Goal: Check status: Check status

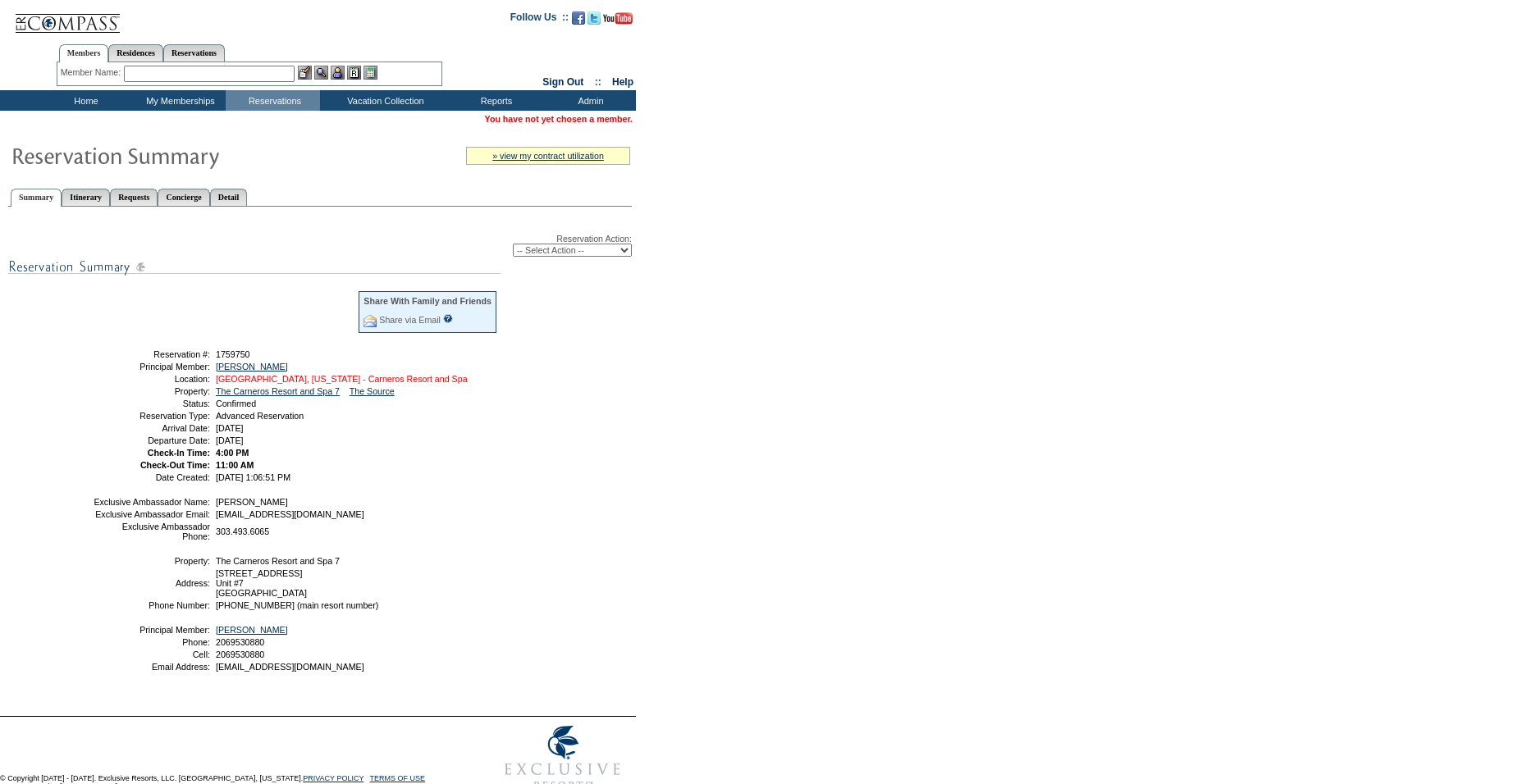
click at [279, 383] on link "[GEOGRAPHIC_DATA], [US_STATE] - Carneros Resort and Spa" at bounding box center [341, 379] width 252 height 10
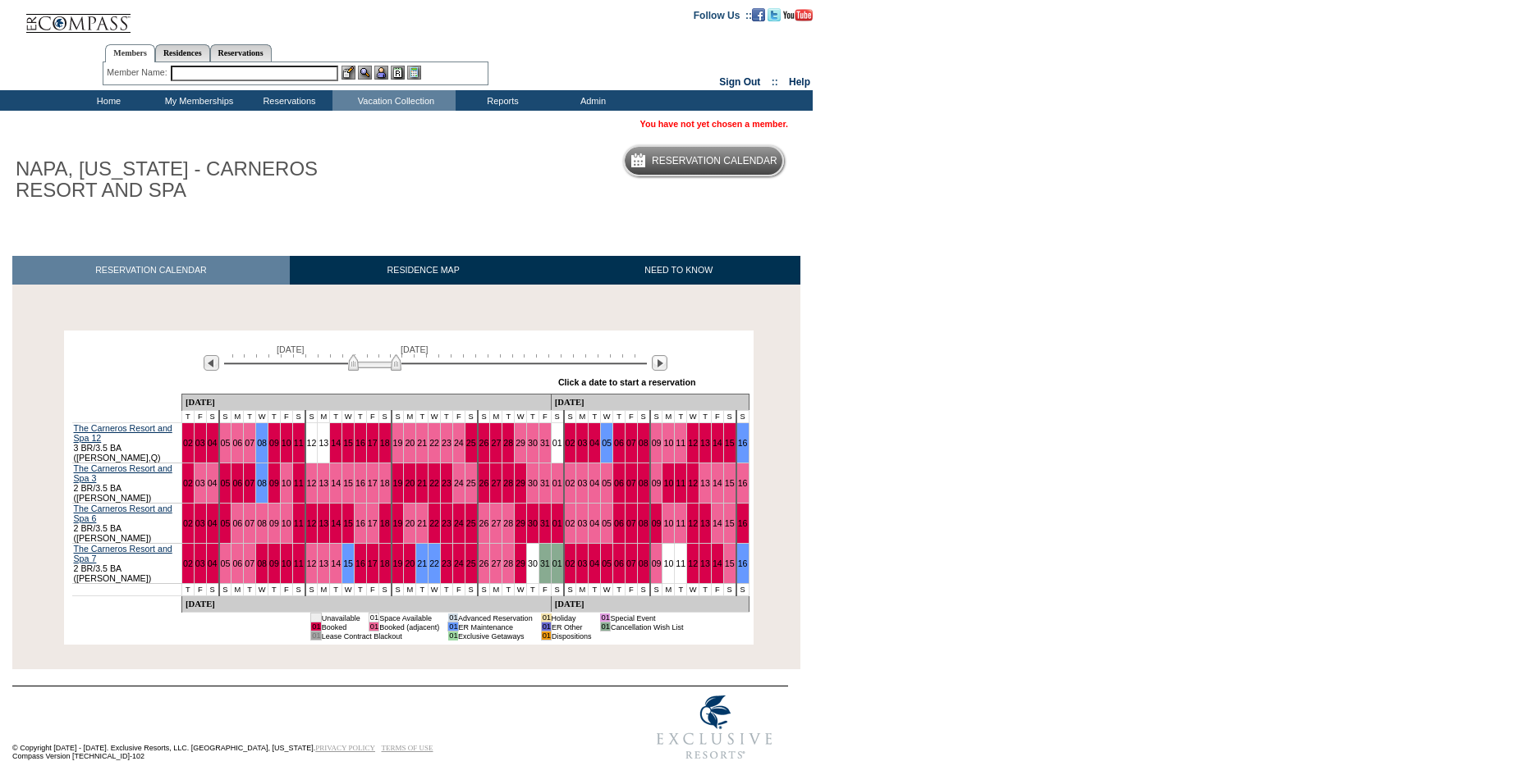
click at [774, 387] on div "Processing October 2, 2025 November 16, 2025 » Apply these dates to all the cal…" at bounding box center [409, 488] width 800 height 314
click at [265, 72] on input "text" at bounding box center [254, 73] width 168 height 16
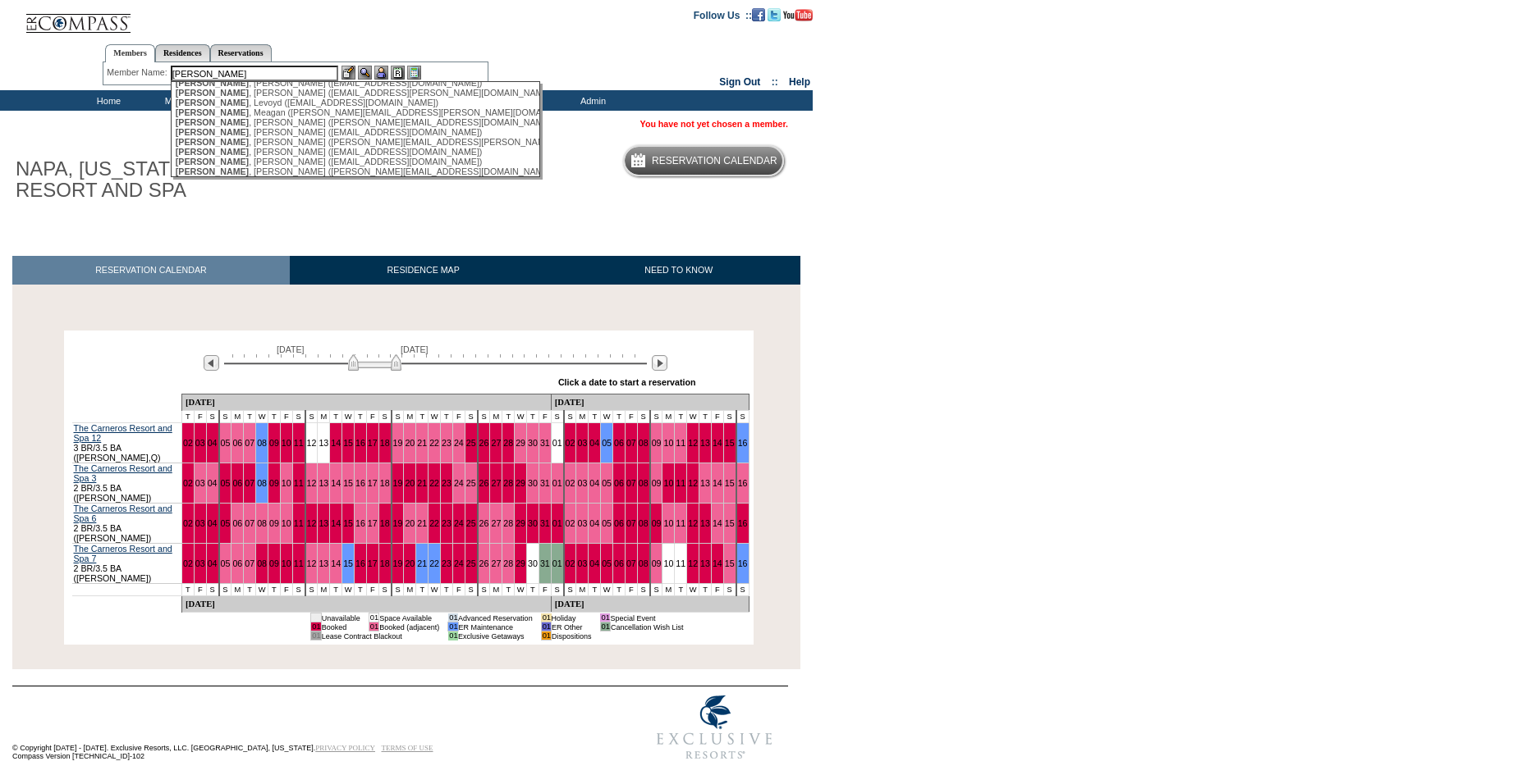
scroll to position [146, 0]
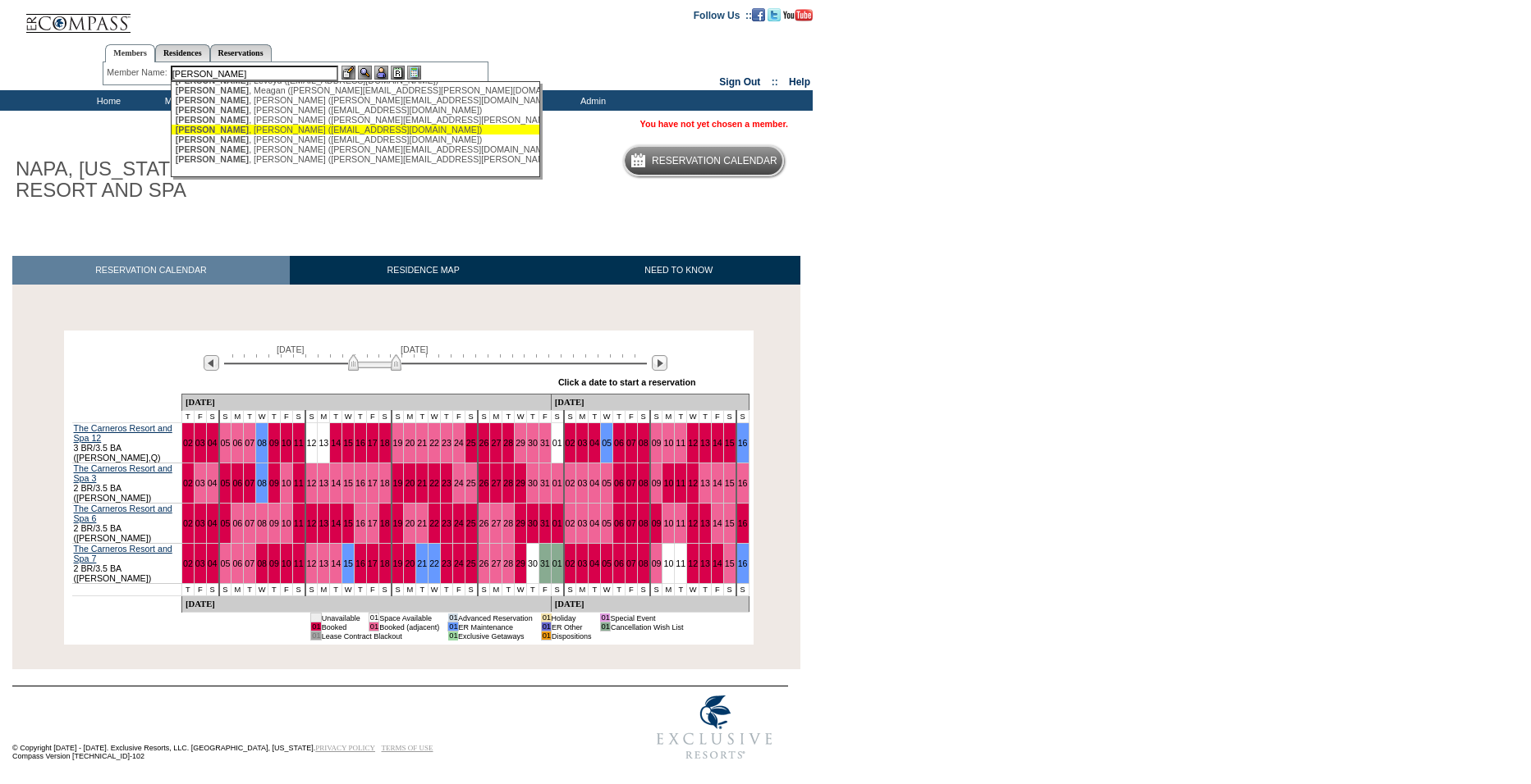
type input "robinson"
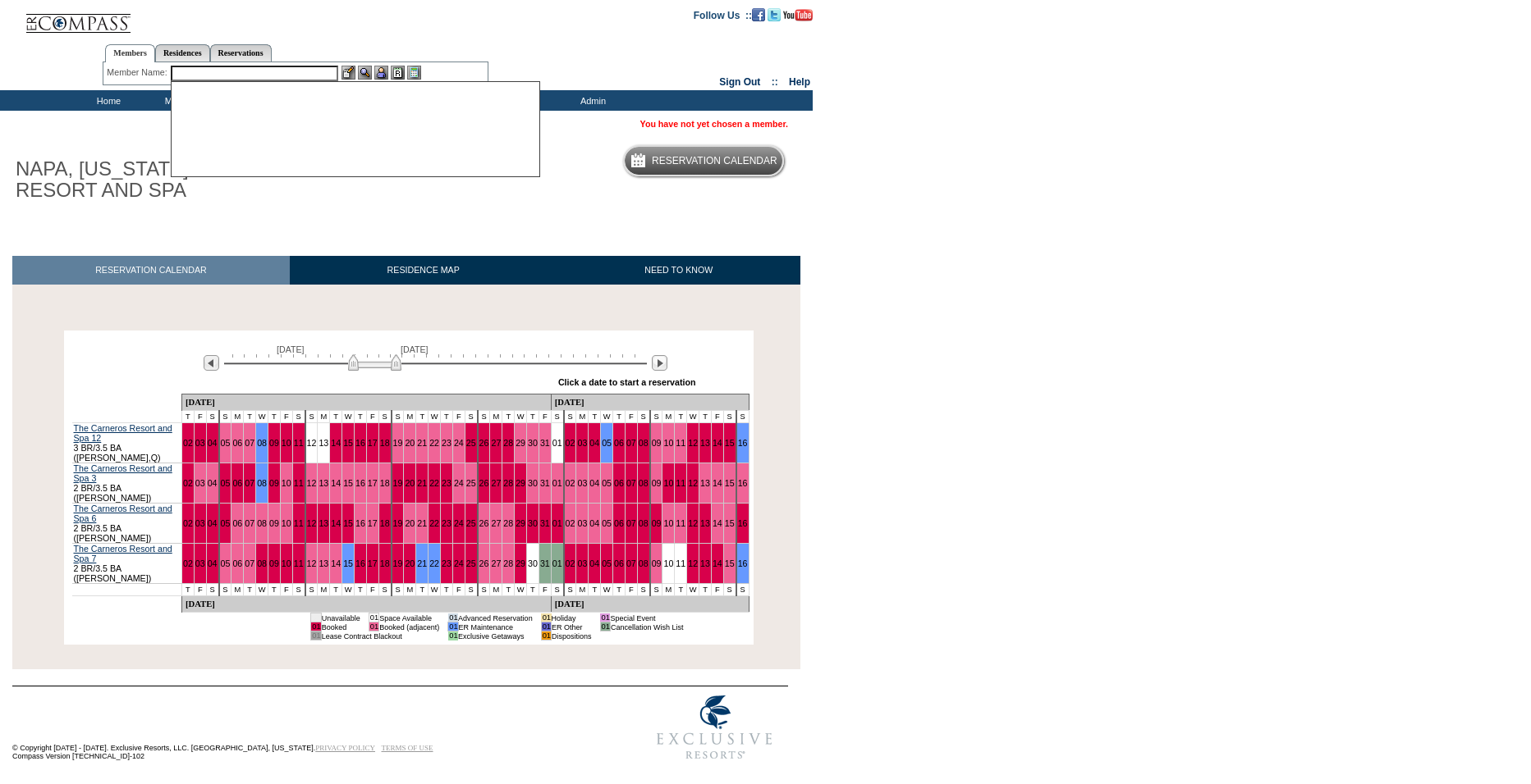
scroll to position [0, 0]
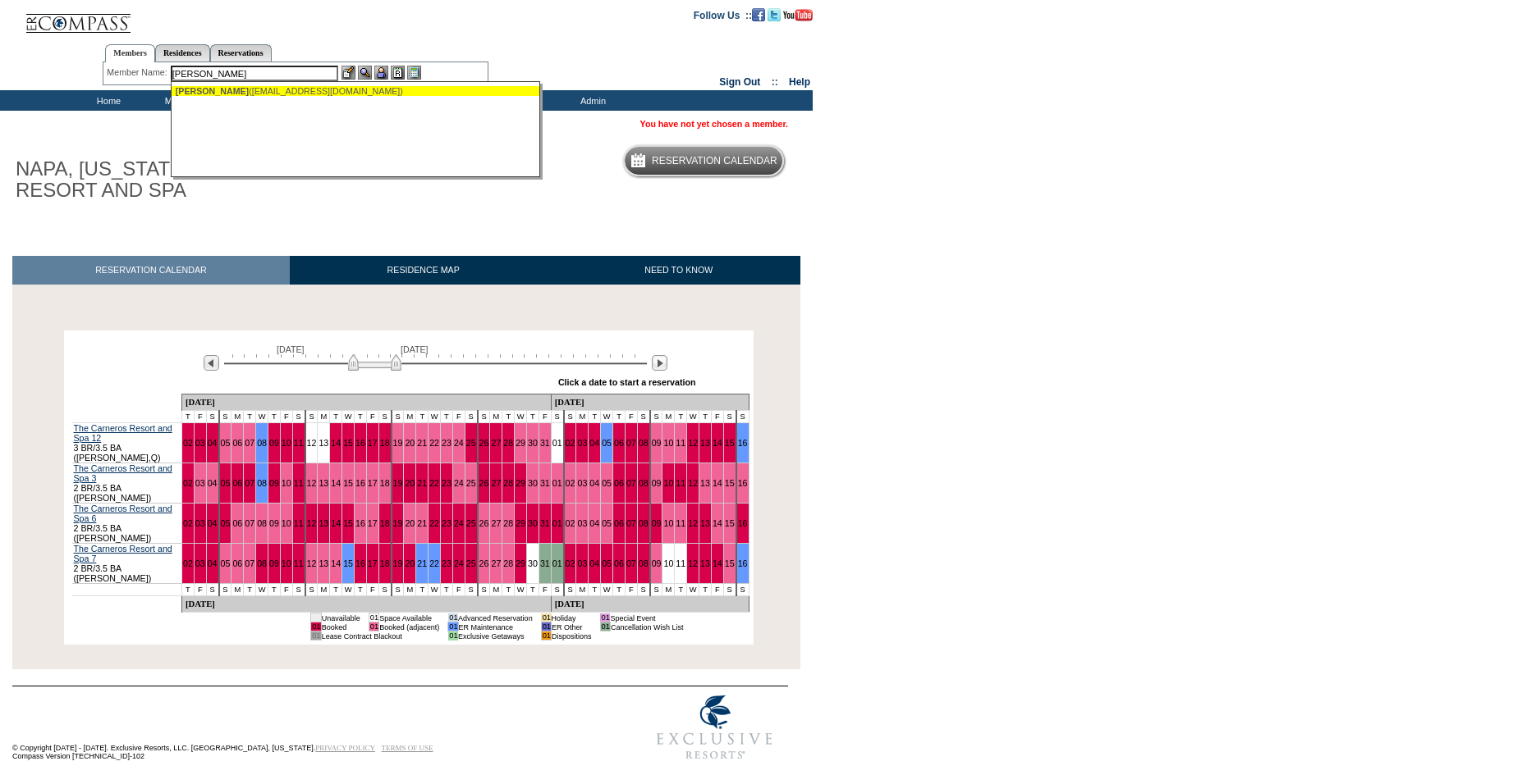
drag, startPoint x: 271, startPoint y: 93, endPoint x: 337, endPoint y: 83, distance: 66.8
click at [271, 93] on div "Robinson, Kevin (robinsonfarms5@hotmail.com)" at bounding box center [356, 91] width 361 height 10
type input "Robinson, Kevin (robinsonfarms5@hotmail.com)"
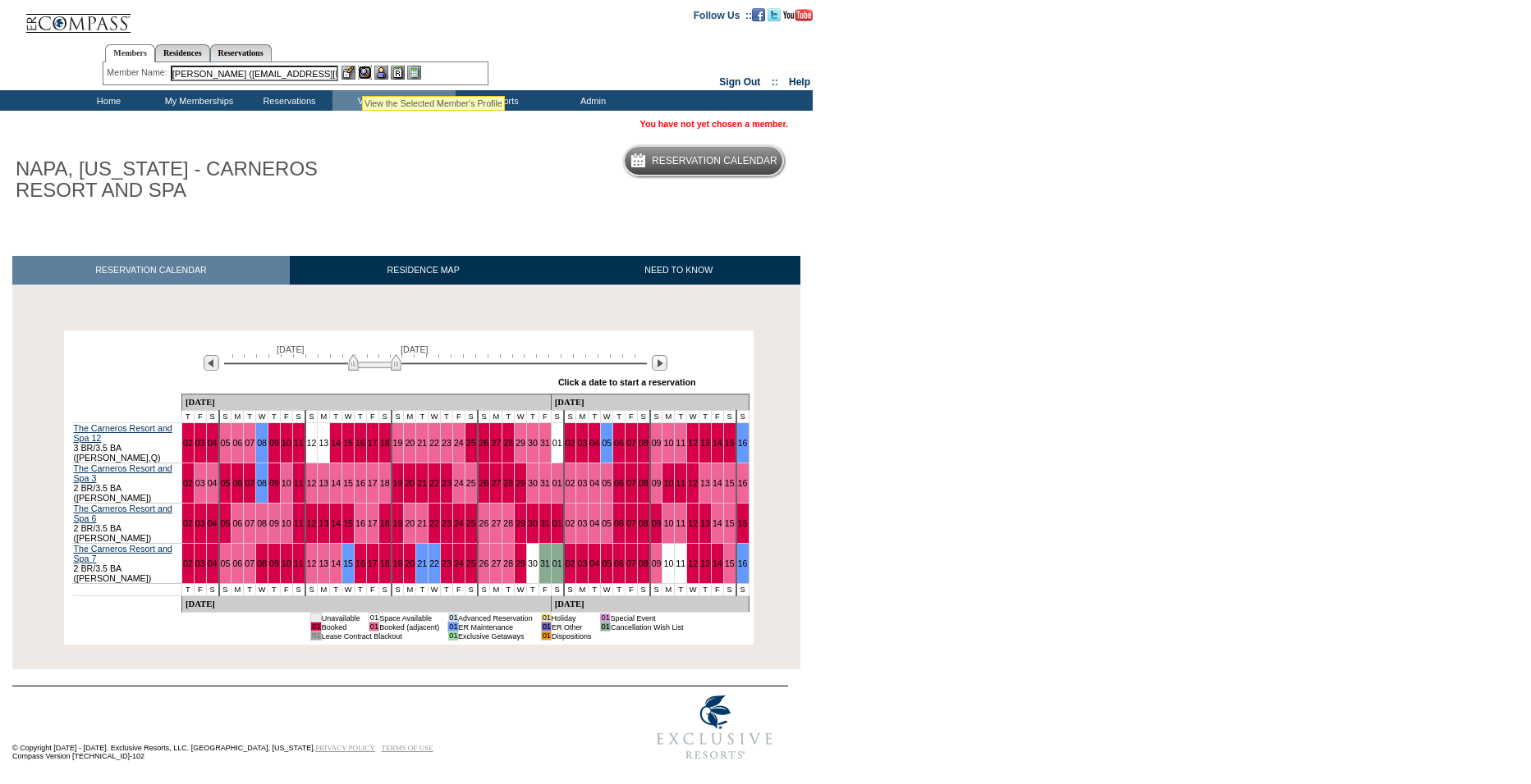
click at [362, 74] on img at bounding box center [365, 72] width 14 height 14
